Goal: Transaction & Acquisition: Book appointment/travel/reservation

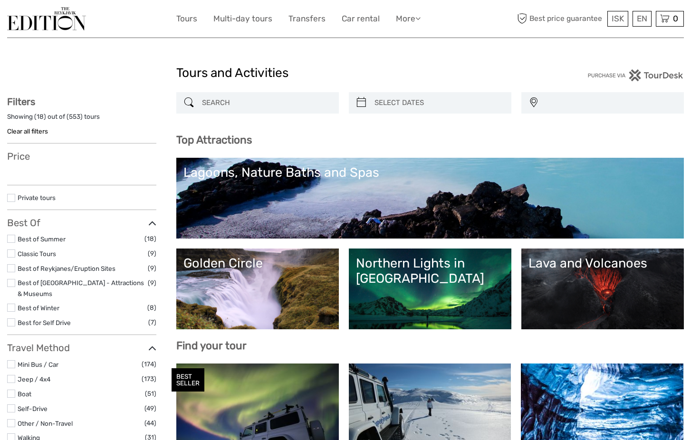
select select
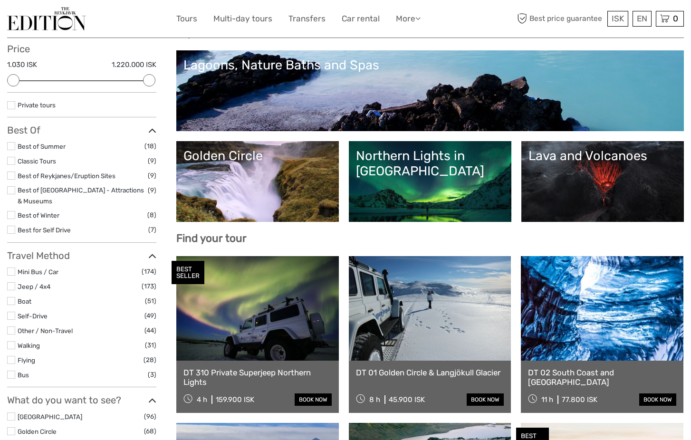
scroll to position [118, 0]
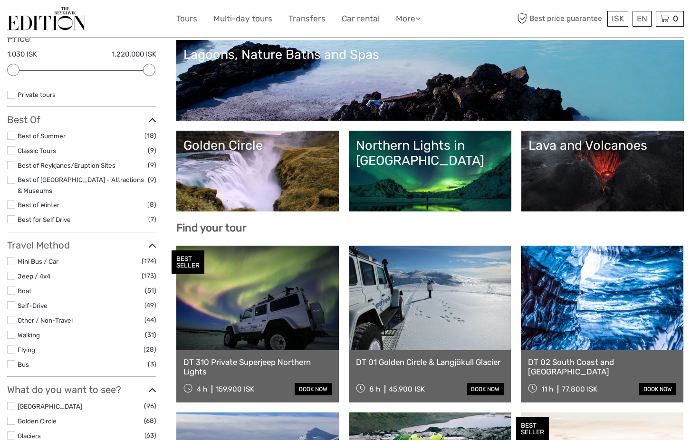
click at [597, 330] on link at bounding box center [602, 298] width 163 height 105
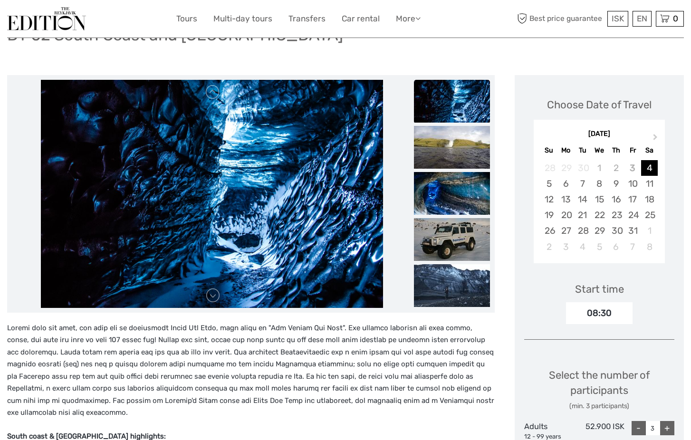
scroll to position [81, 0]
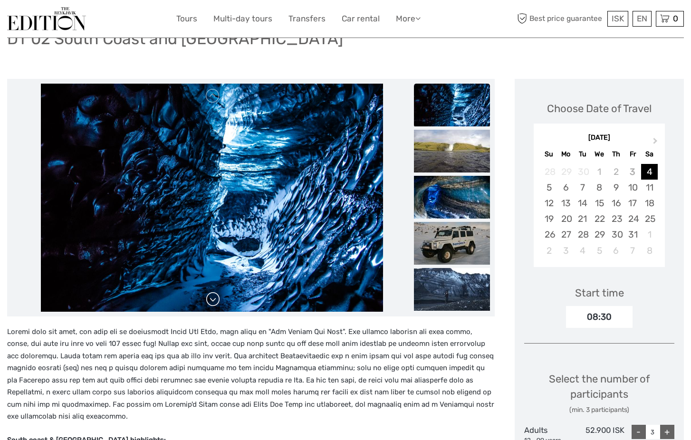
click at [213, 301] on link at bounding box center [212, 299] width 15 height 15
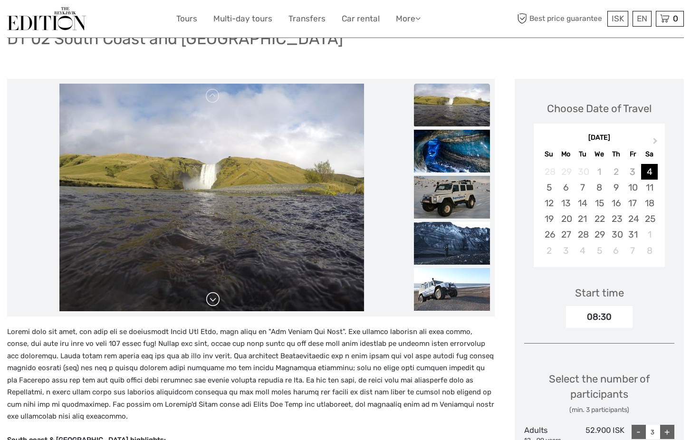
click at [213, 301] on link at bounding box center [212, 299] width 15 height 15
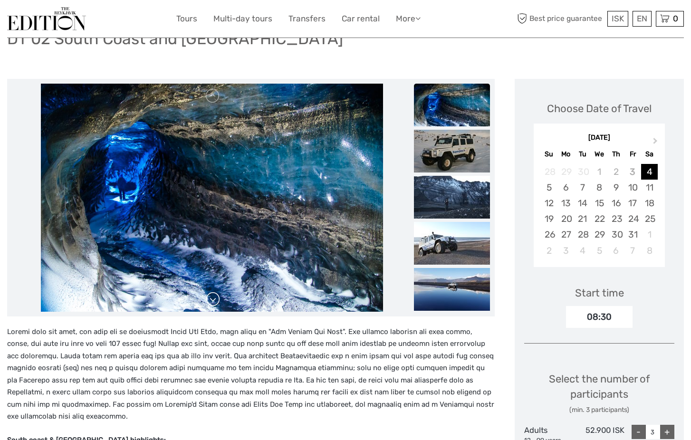
click at [213, 301] on link at bounding box center [212, 299] width 15 height 15
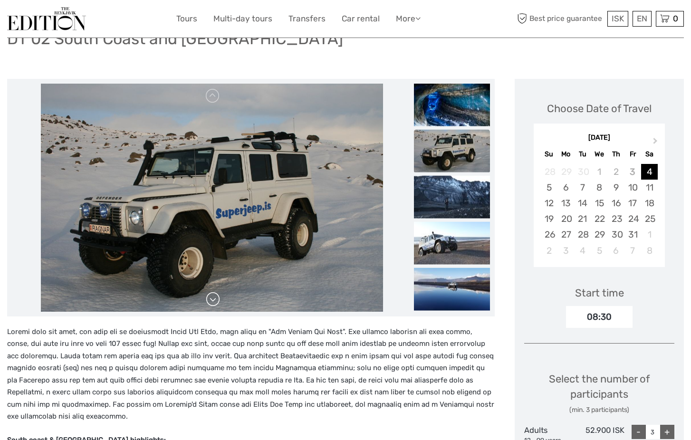
click at [213, 301] on link at bounding box center [212, 299] width 15 height 15
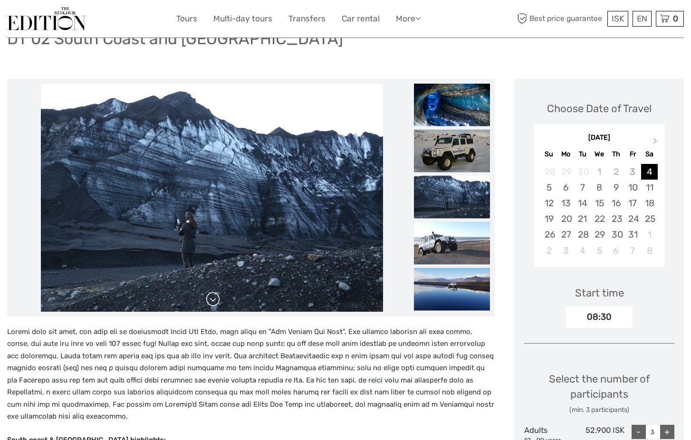
click at [213, 301] on link at bounding box center [212, 299] width 15 height 15
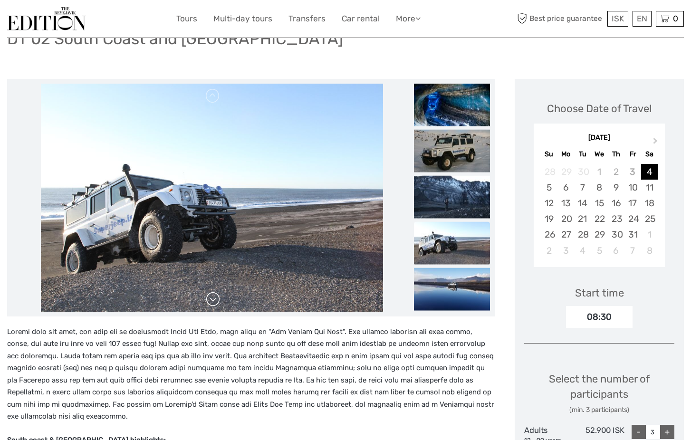
click at [213, 301] on link at bounding box center [212, 299] width 15 height 15
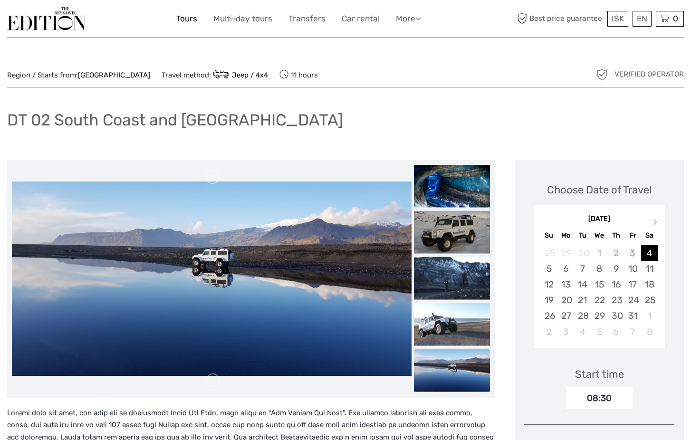
scroll to position [0, 0]
click at [181, 20] on link "Tours" at bounding box center [186, 19] width 21 height 14
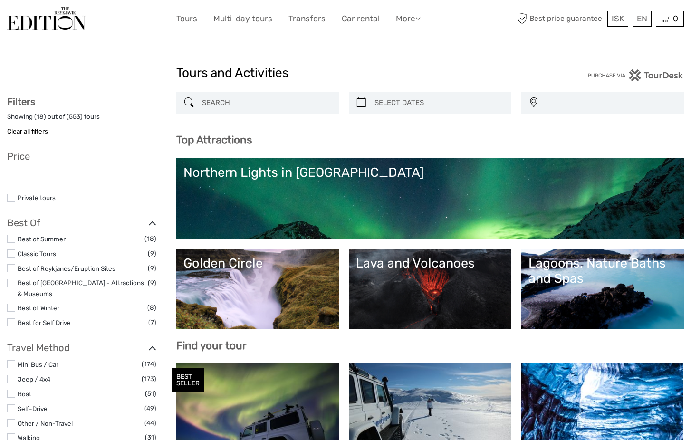
select select
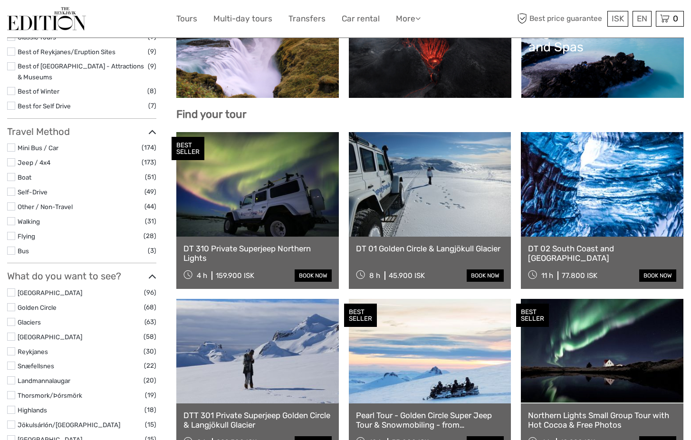
scroll to position [237, 0]
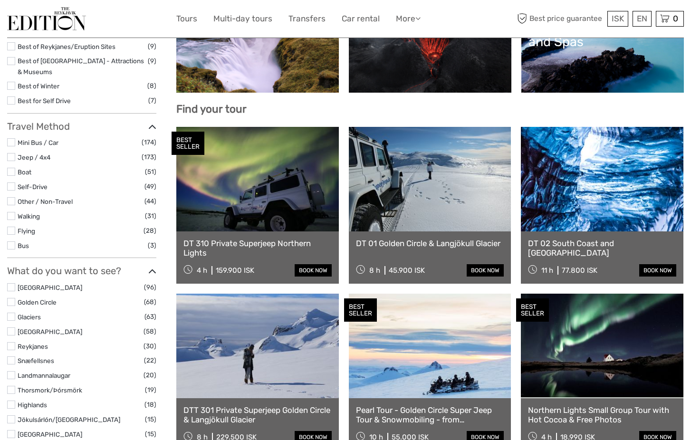
click at [10, 283] on label at bounding box center [11, 287] width 8 height 8
click at [0, 0] on input "checkbox" at bounding box center [0, 0] width 0 height 0
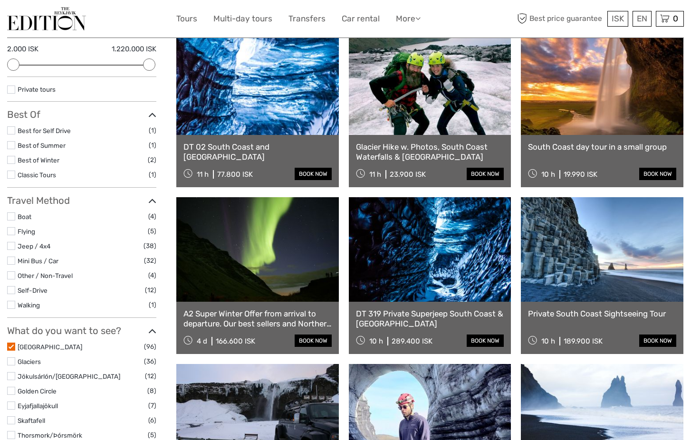
click at [10, 357] on label at bounding box center [11, 361] width 8 height 8
click at [0, 0] on input "checkbox" at bounding box center [0, 0] width 0 height 0
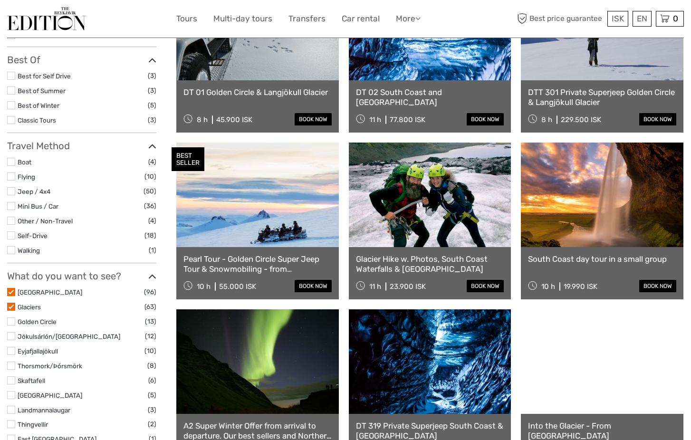
scroll to position [186, 0]
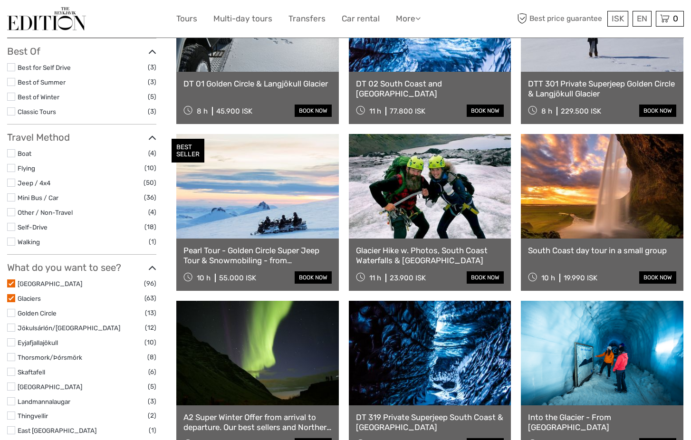
click at [12, 294] on label at bounding box center [11, 298] width 8 height 8
click at [0, 0] on input "checkbox" at bounding box center [0, 0] width 0 height 0
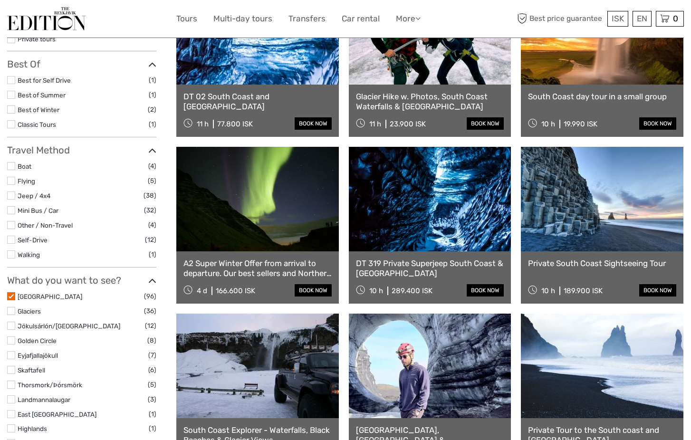
scroll to position [175, 0]
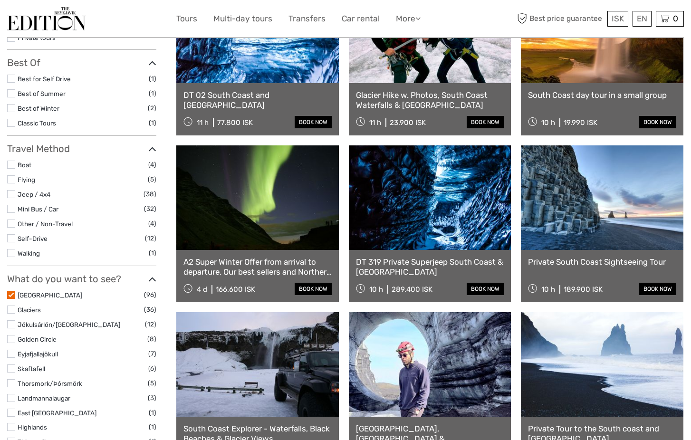
click at [12, 335] on li "Golden Circle (8)" at bounding box center [81, 339] width 149 height 11
click at [11, 335] on label at bounding box center [11, 339] width 8 height 8
click at [0, 0] on input "checkbox" at bounding box center [0, 0] width 0 height 0
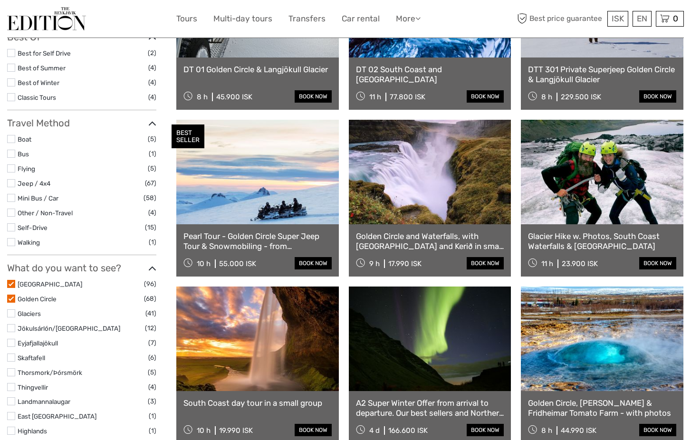
scroll to position [201, 0]
